Goal: Task Accomplishment & Management: Use online tool/utility

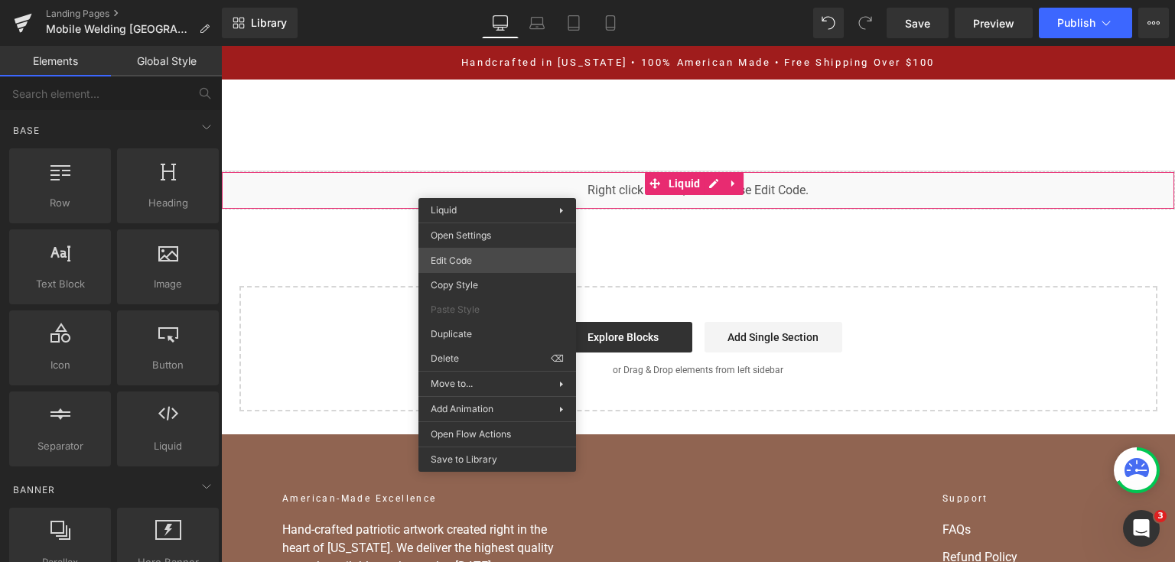
click at [506, 0] on div "You are previewing how the will restyle your page. You can not edit Elements in…" at bounding box center [587, 0] width 1175 height 0
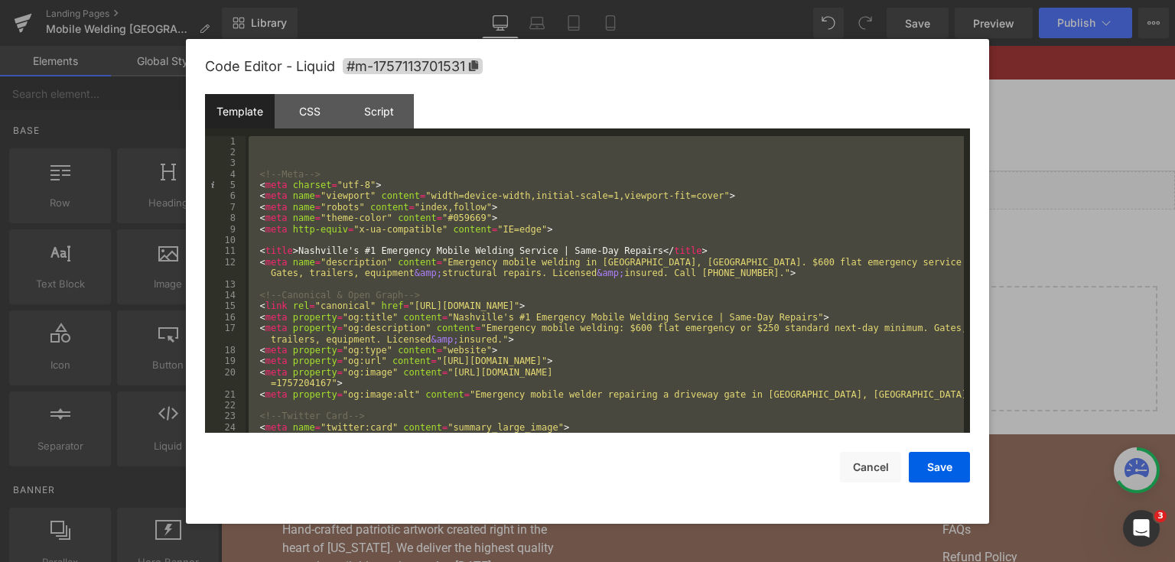
click at [1079, 205] on div at bounding box center [587, 281] width 1175 height 562
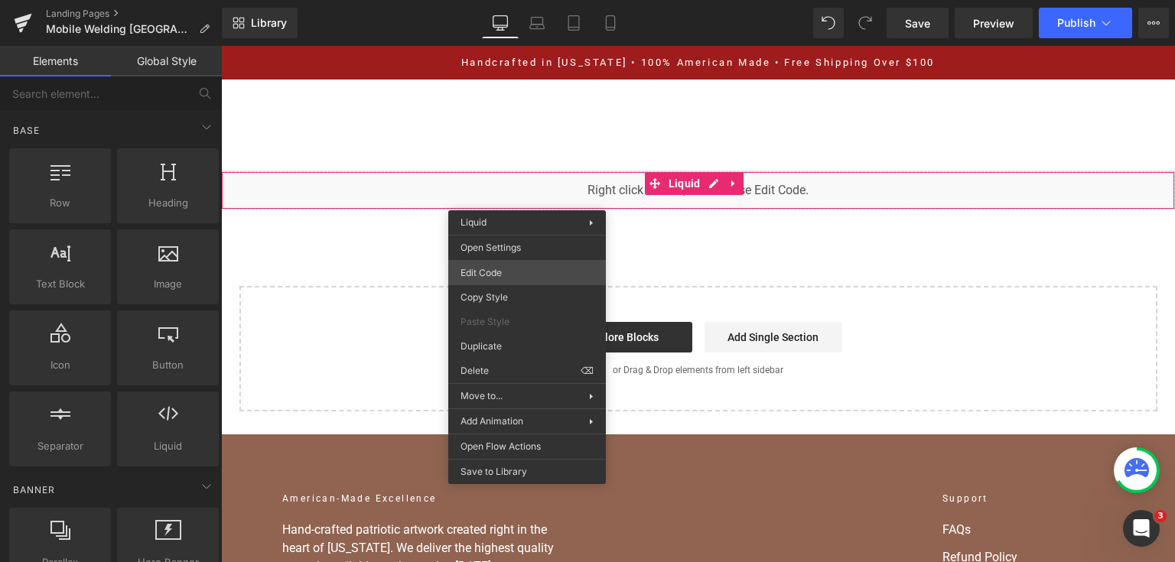
click at [516, 0] on div "You are previewing how the will restyle your page. You can not edit Elements in…" at bounding box center [587, 0] width 1175 height 0
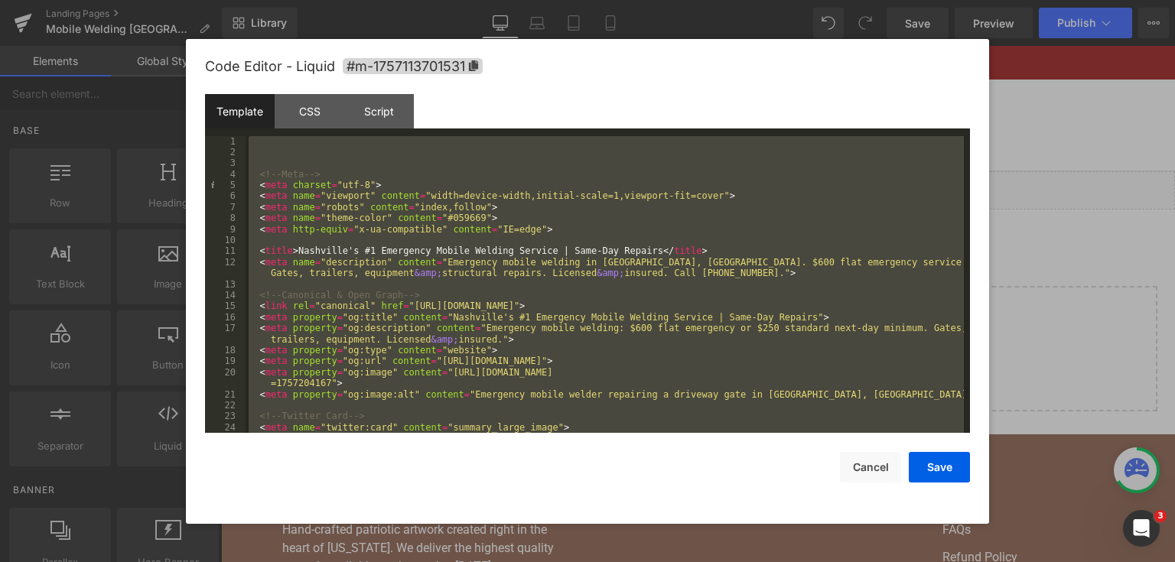
scroll to position [10642, 0]
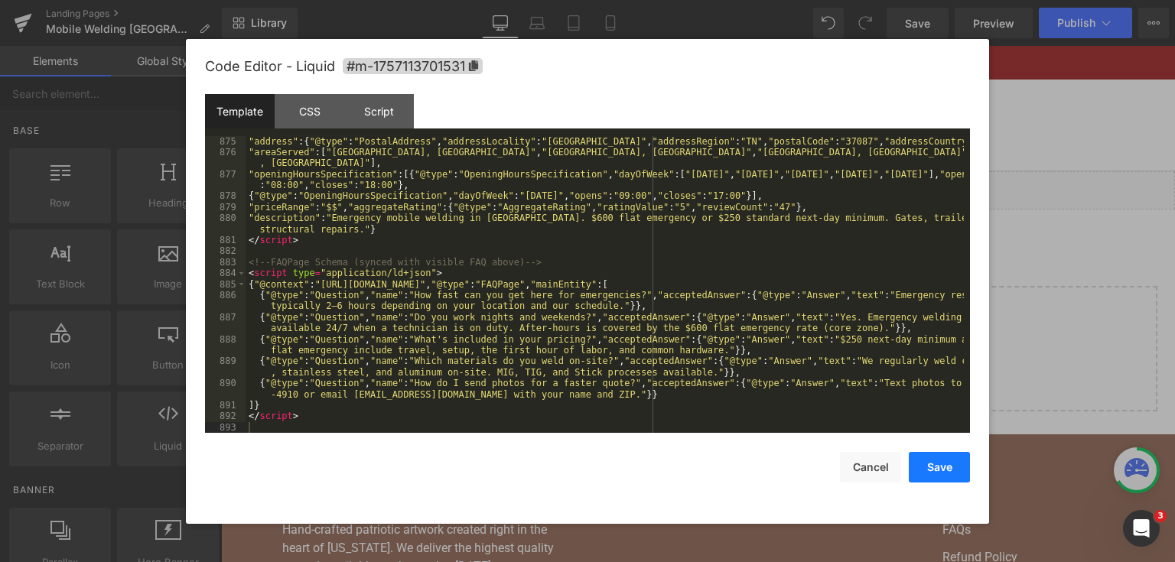
click at [958, 470] on button "Save" at bounding box center [939, 467] width 61 height 31
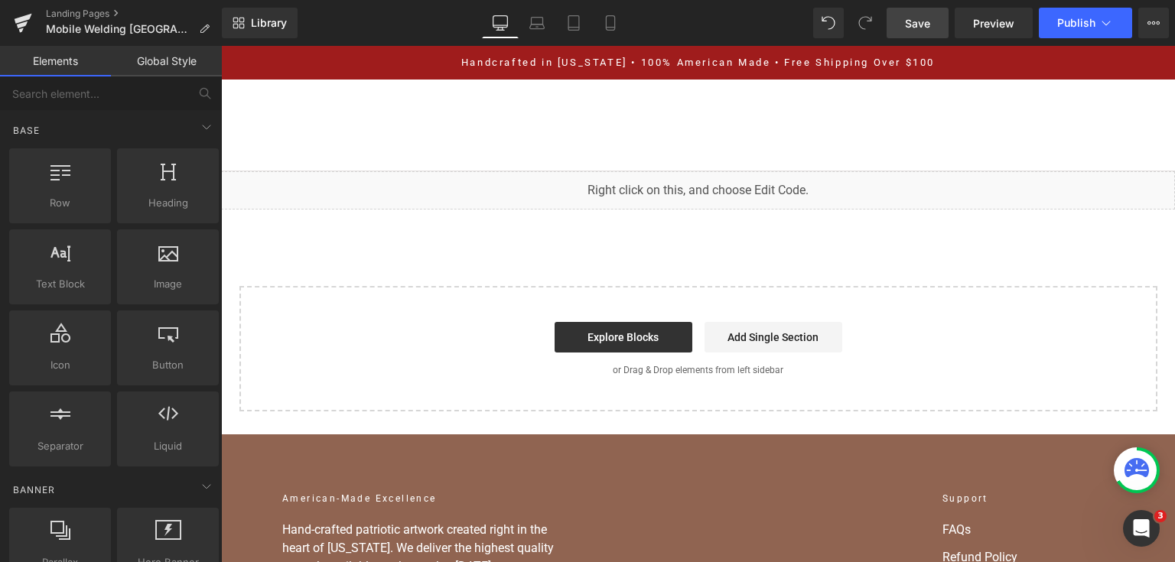
click at [938, 25] on link "Save" at bounding box center [918, 23] width 62 height 31
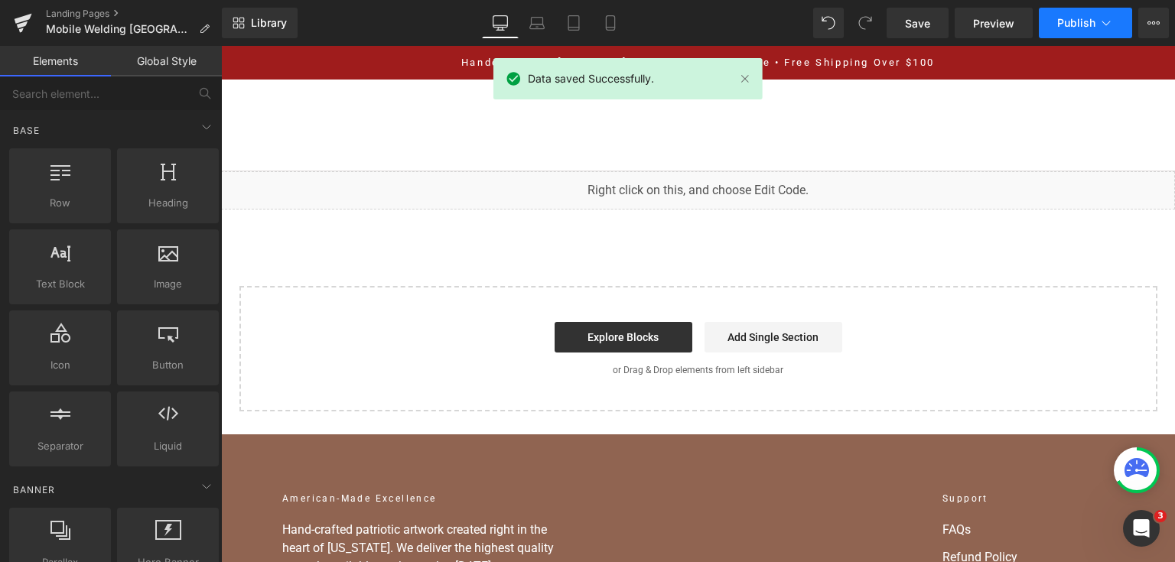
click at [1073, 28] on span "Publish" at bounding box center [1076, 23] width 38 height 12
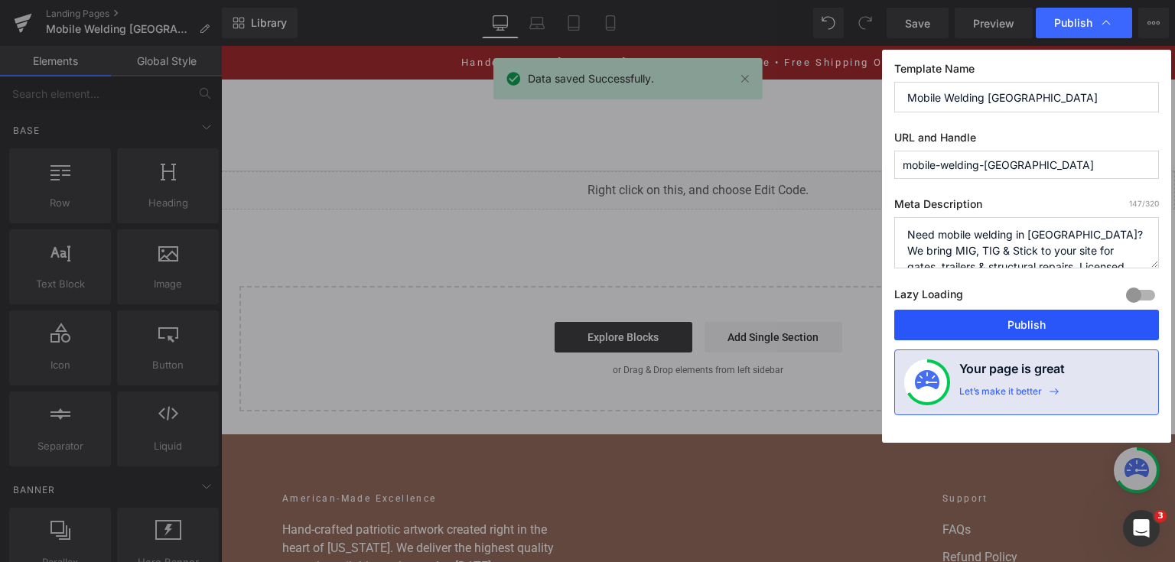
click at [1037, 326] on button "Publish" at bounding box center [1026, 325] width 265 height 31
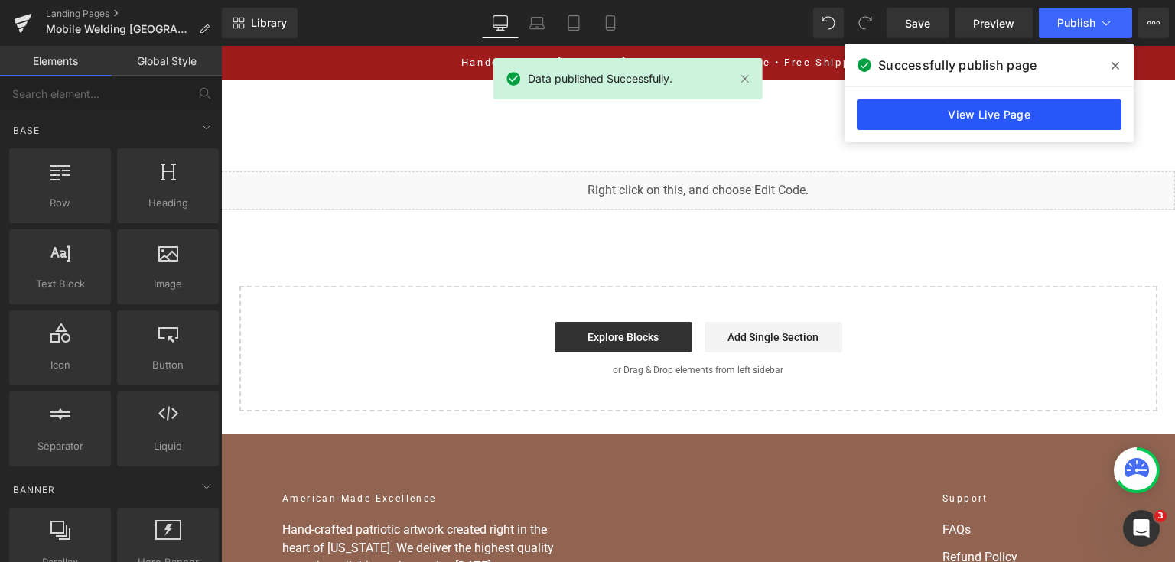
click at [862, 113] on link "View Live Page" at bounding box center [989, 114] width 265 height 31
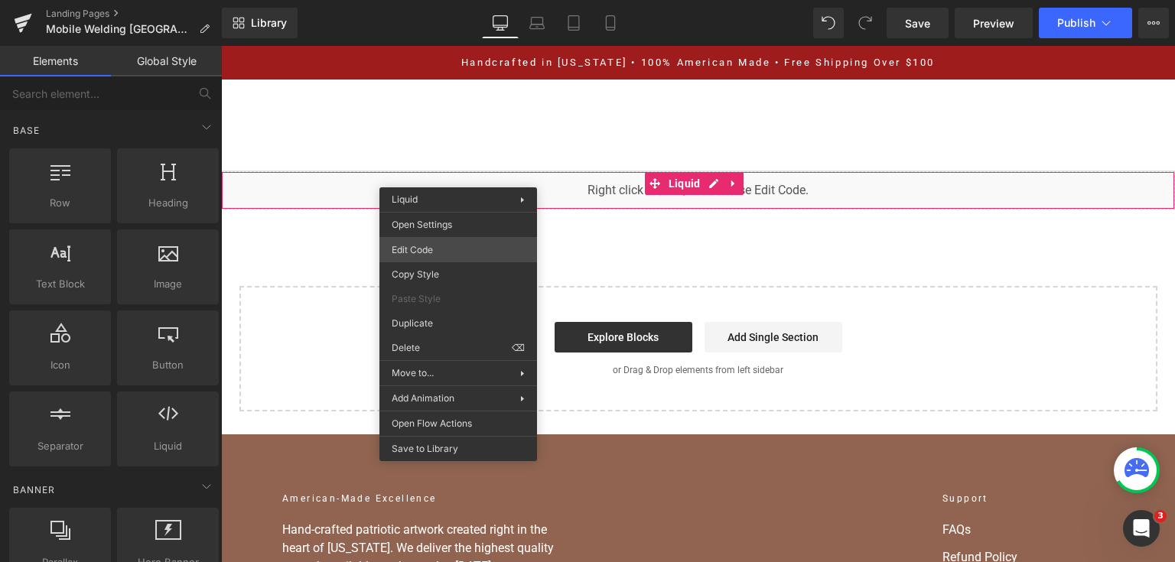
click at [457, 0] on div "You are previewing how the will restyle your page. You can not edit Elements in…" at bounding box center [587, 0] width 1175 height 0
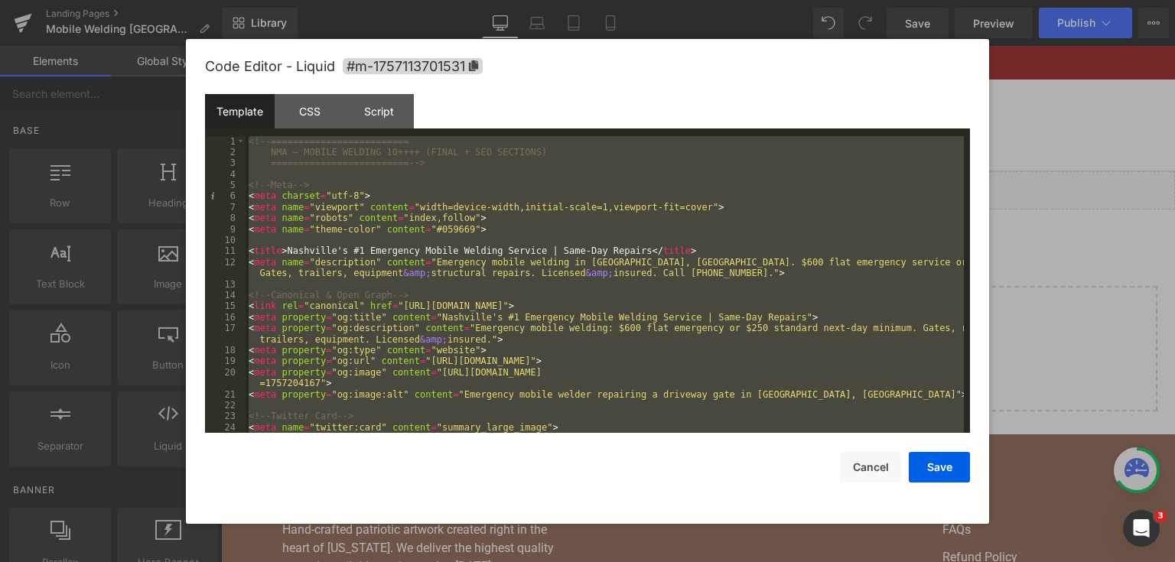
click at [1027, 311] on div at bounding box center [587, 281] width 1175 height 562
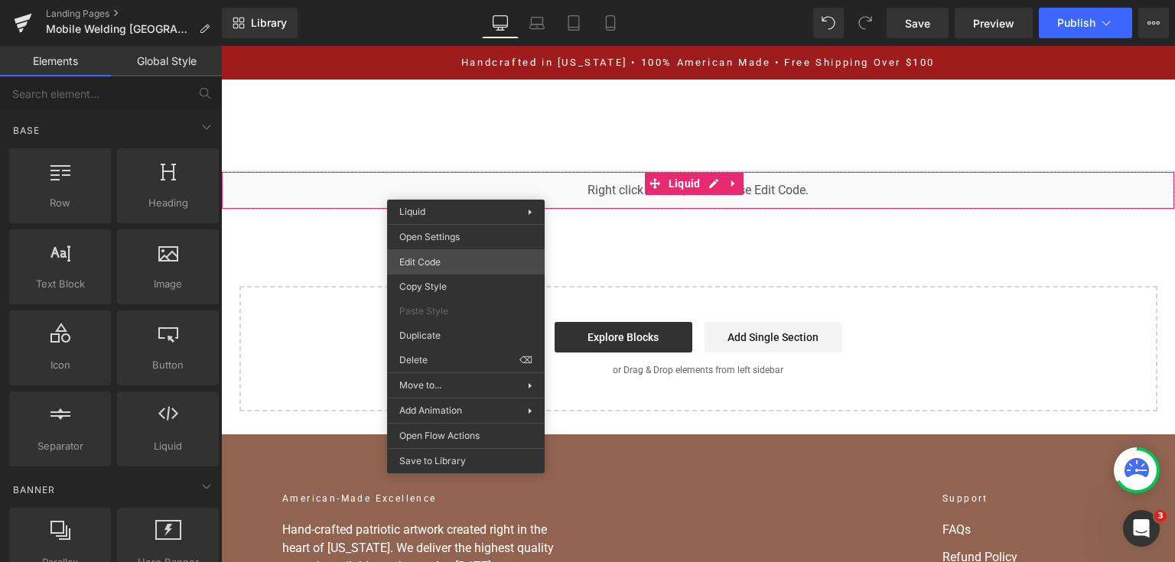
click at [465, 0] on div "You are previewing how the will restyle your page. You can not edit Elements in…" at bounding box center [587, 0] width 1175 height 0
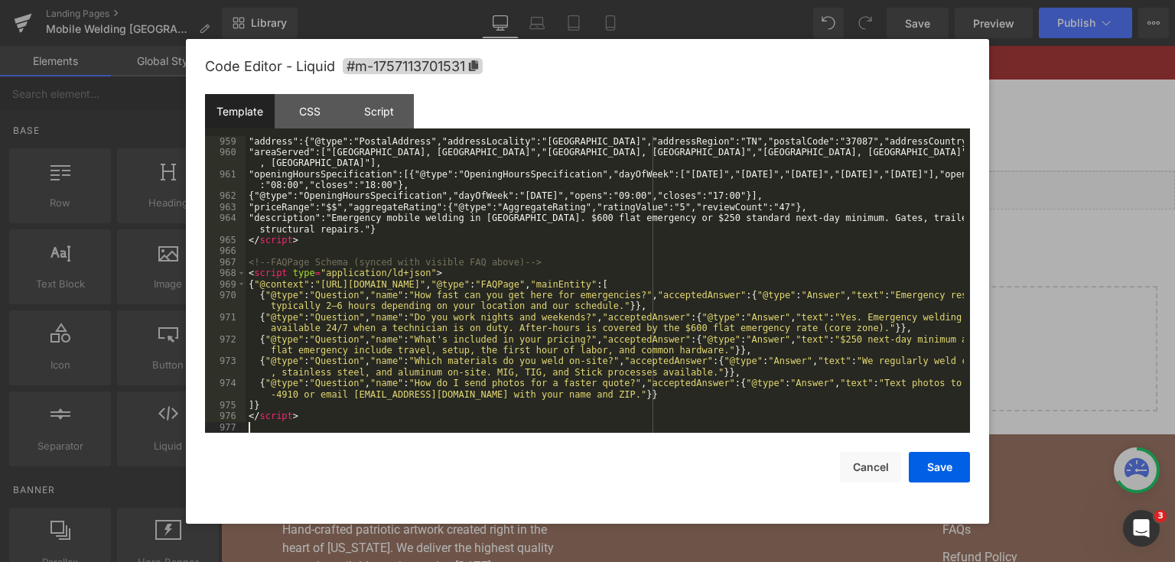
scroll to position [11578, 0]
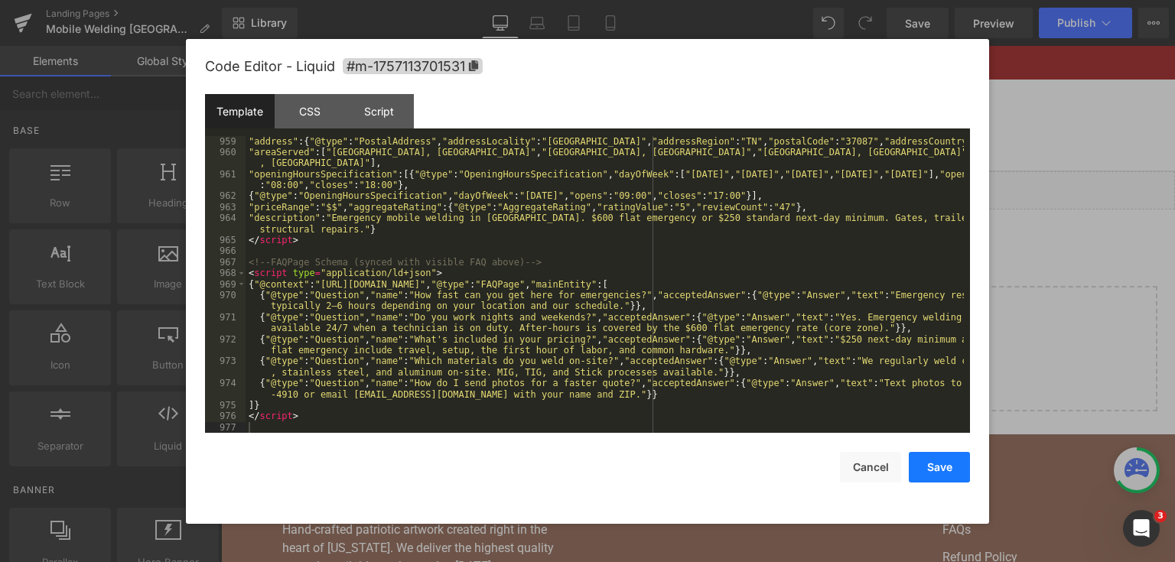
drag, startPoint x: 950, startPoint y: 460, endPoint x: 777, endPoint y: 129, distance: 373.3
click at [950, 460] on button "Save" at bounding box center [939, 467] width 61 height 31
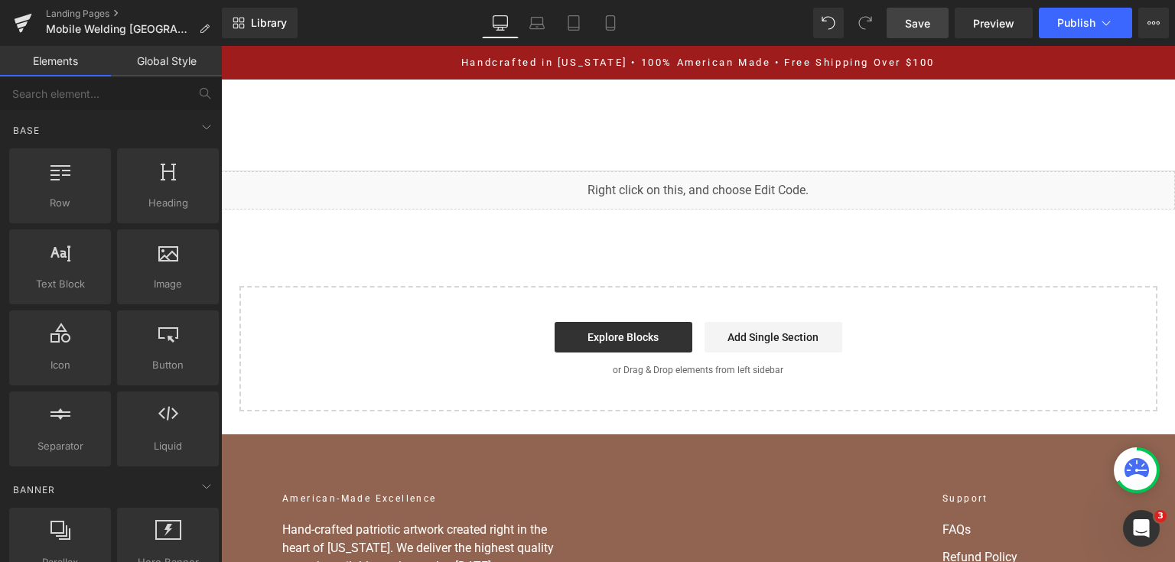
click at [917, 34] on link "Save" at bounding box center [918, 23] width 62 height 31
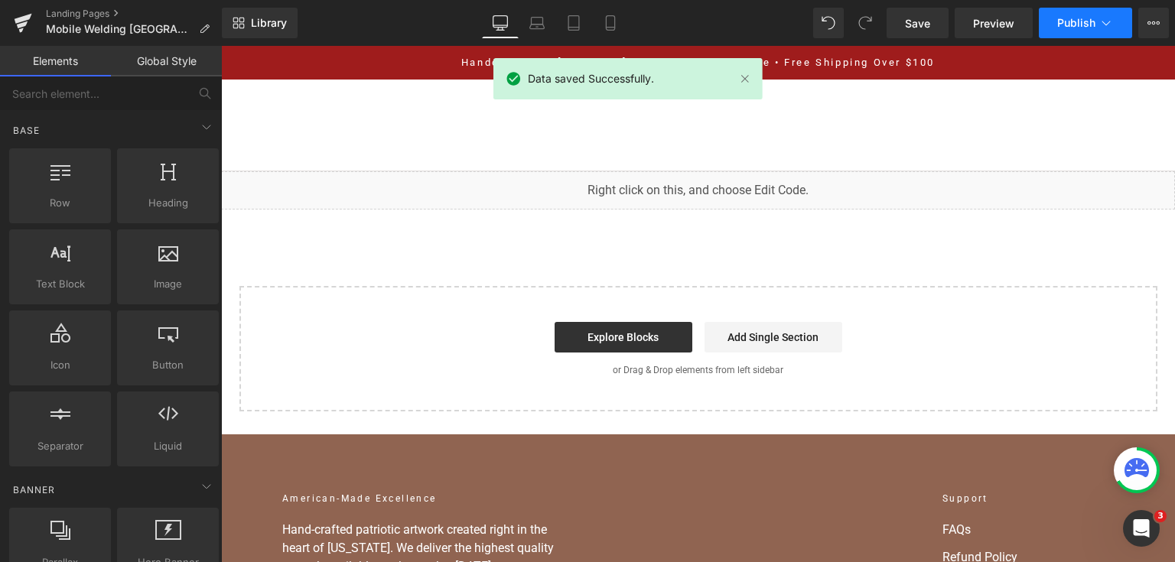
click at [1109, 26] on icon at bounding box center [1106, 22] width 15 height 15
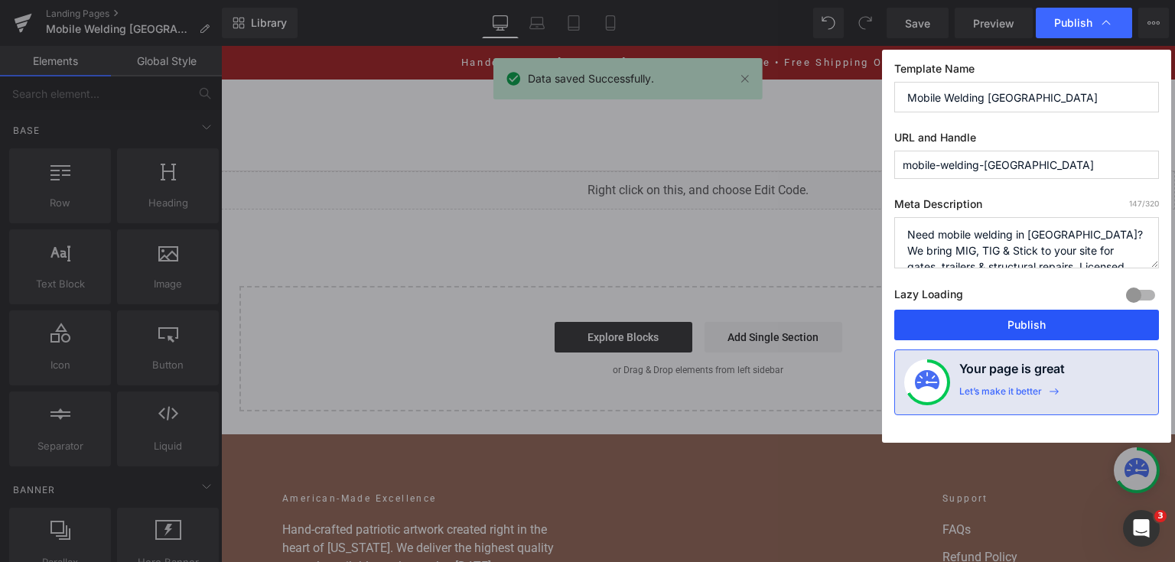
click at [1001, 312] on button "Publish" at bounding box center [1026, 325] width 265 height 31
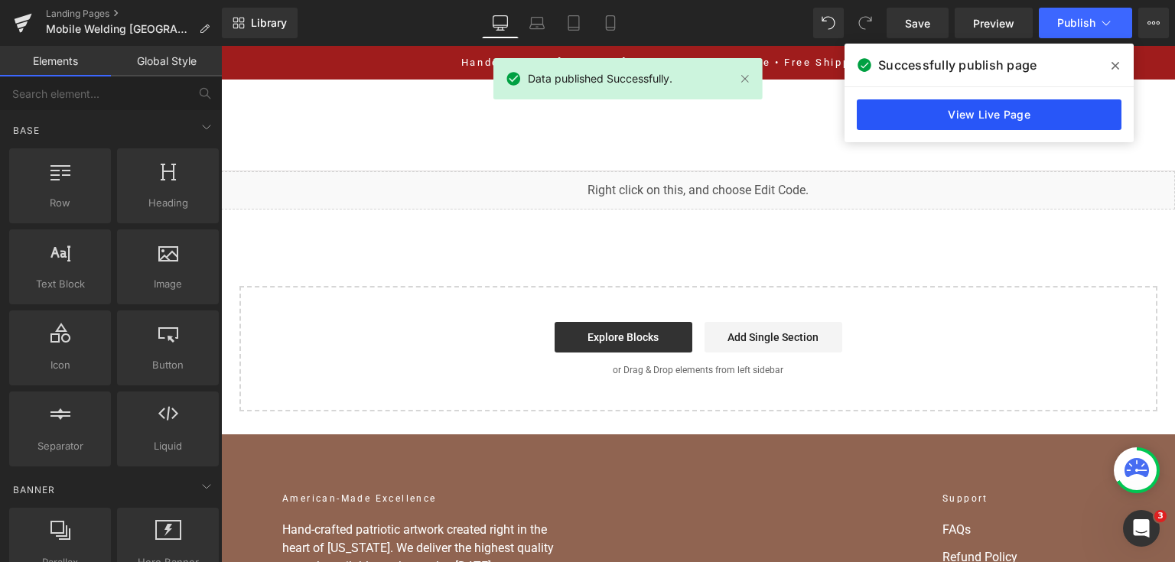
click at [1007, 116] on link "View Live Page" at bounding box center [989, 114] width 265 height 31
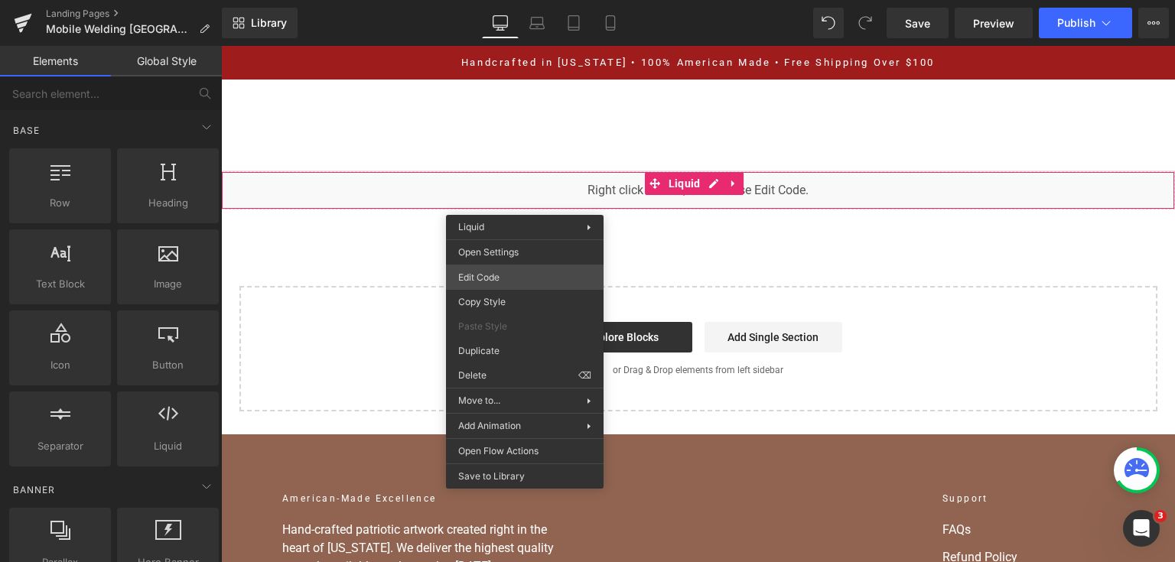
click at [526, 0] on div "You are previewing how the will restyle your page. You can not edit Elements in…" at bounding box center [587, 0] width 1175 height 0
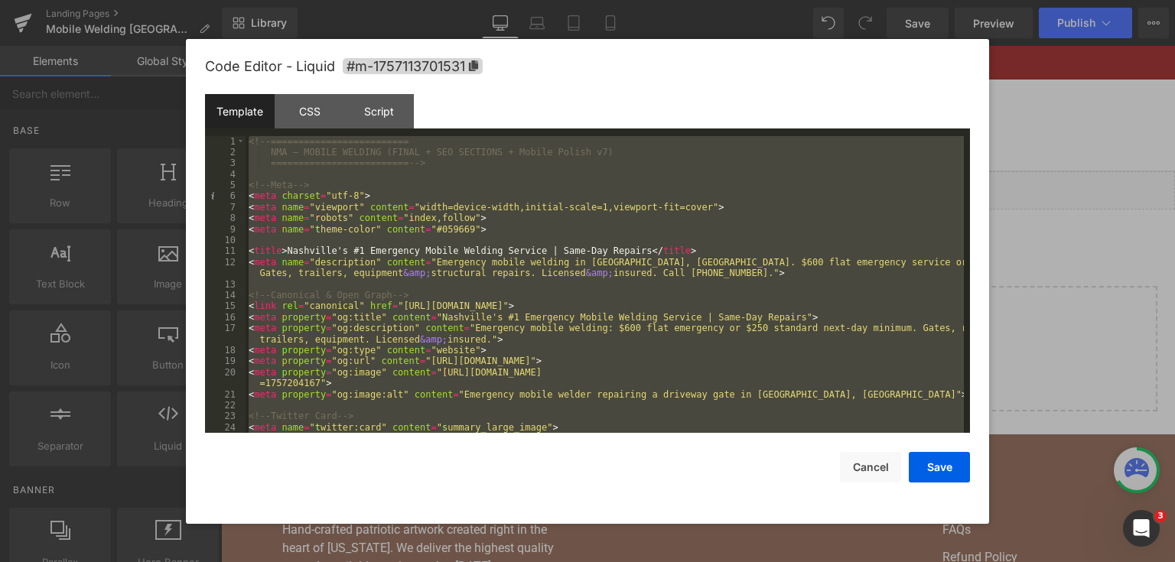
click at [1066, 266] on div at bounding box center [587, 281] width 1175 height 562
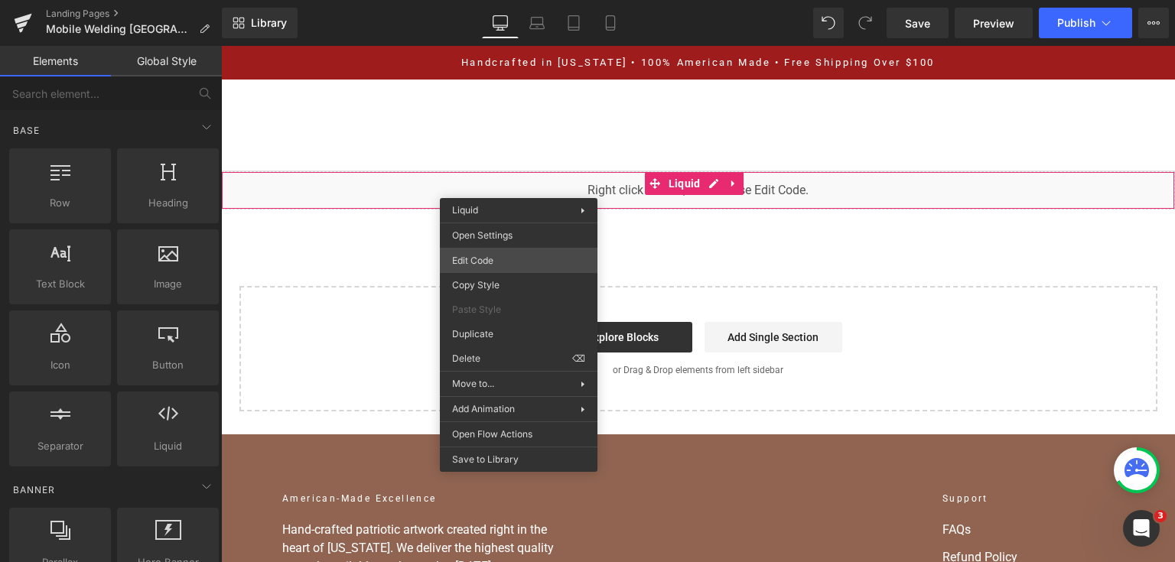
click at [515, 0] on div "You are previewing how the will restyle your page. You can not edit Elements in…" at bounding box center [587, 0] width 1175 height 0
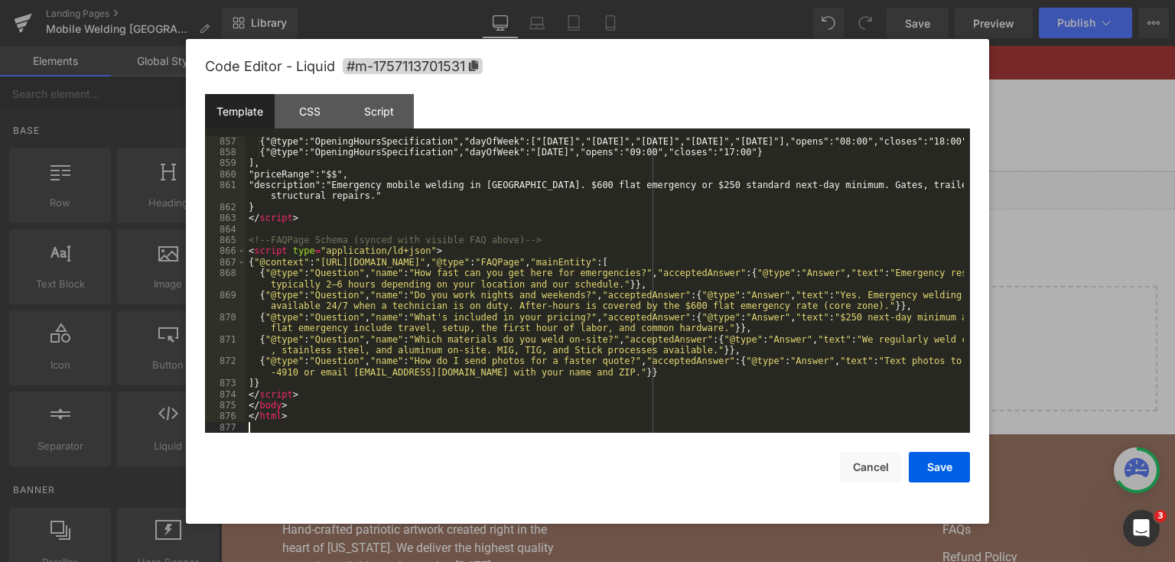
scroll to position [10498, 0]
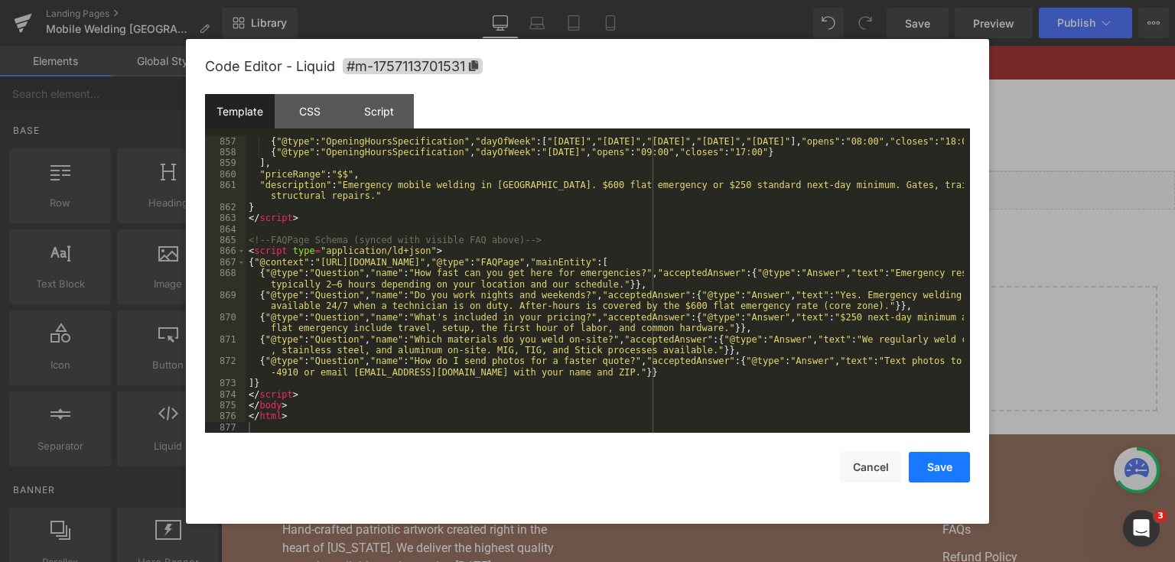
click at [951, 459] on button "Save" at bounding box center [939, 467] width 61 height 31
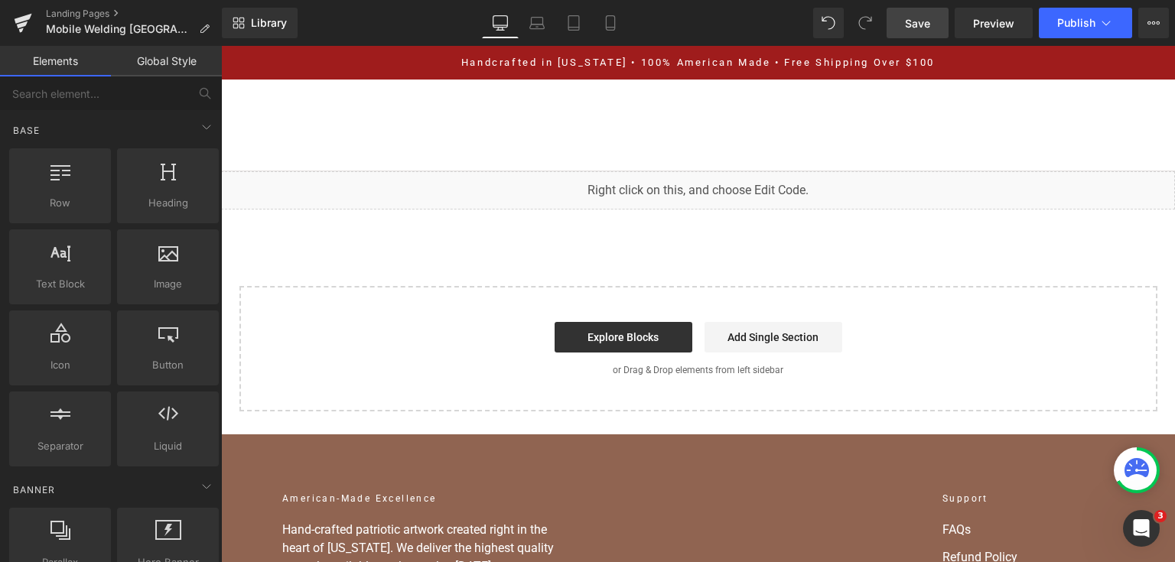
click at [933, 18] on link "Save" at bounding box center [918, 23] width 62 height 31
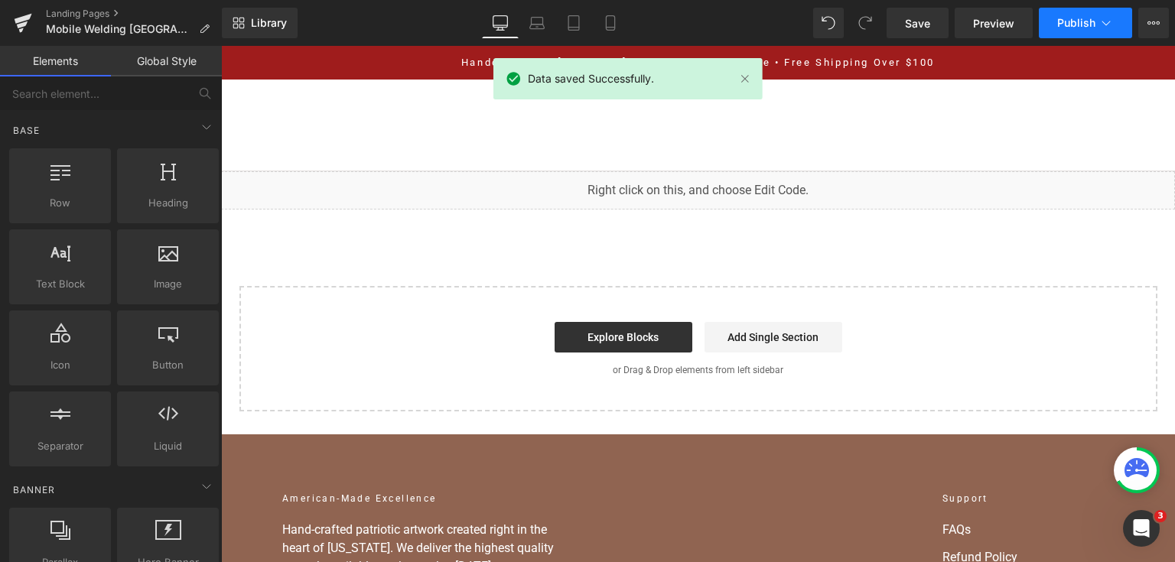
click at [1093, 21] on span "Publish" at bounding box center [1076, 23] width 38 height 12
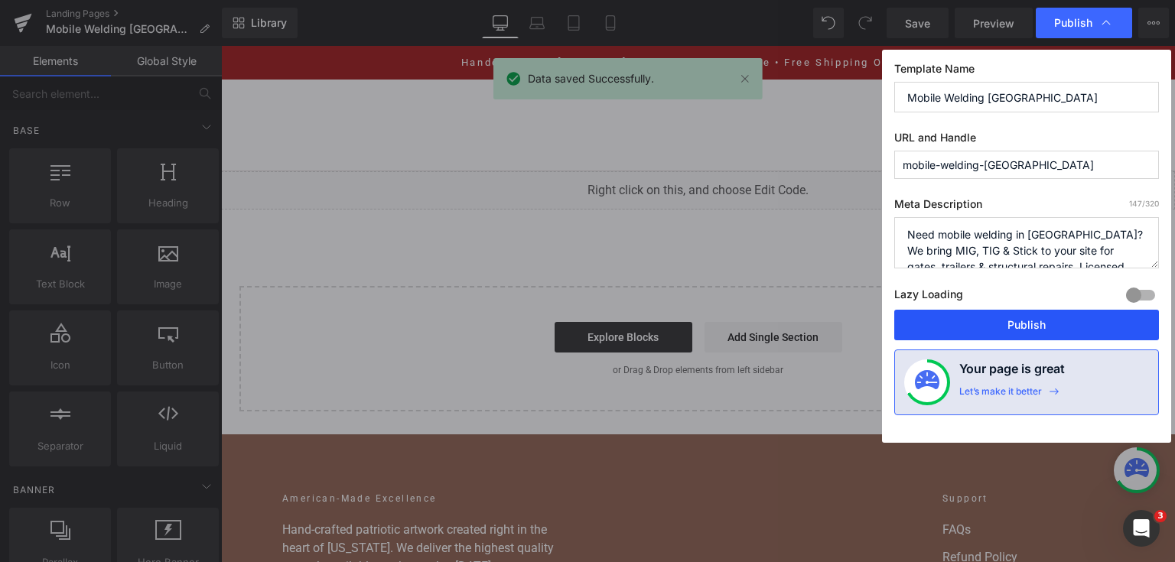
click at [1006, 327] on button "Publish" at bounding box center [1026, 325] width 265 height 31
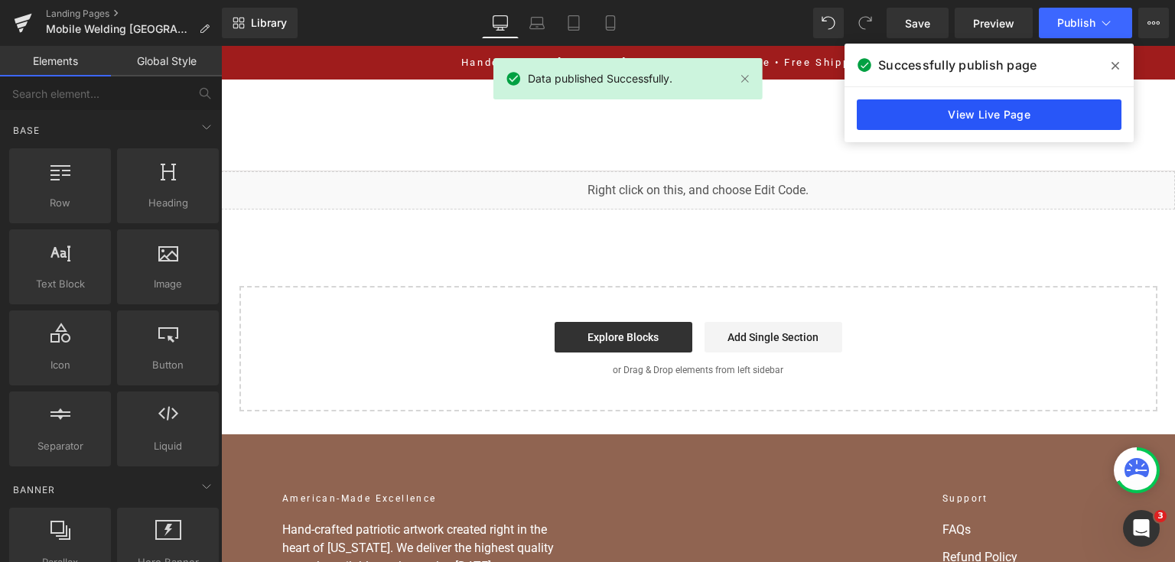
click at [1004, 109] on link "View Live Page" at bounding box center [989, 114] width 265 height 31
